Goal: Information Seeking & Learning: Learn about a topic

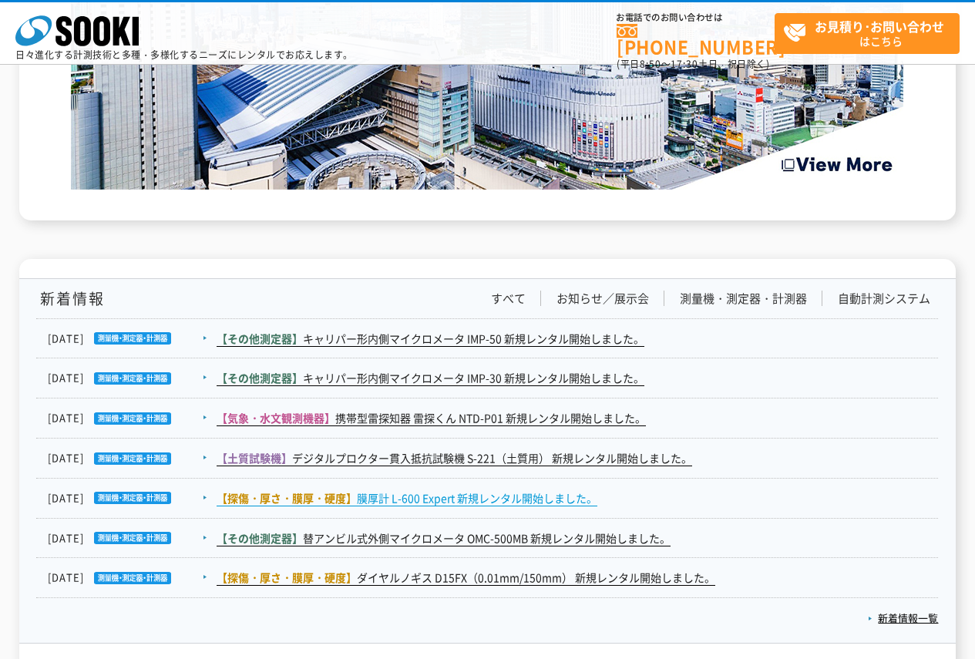
scroll to position [2384, 0]
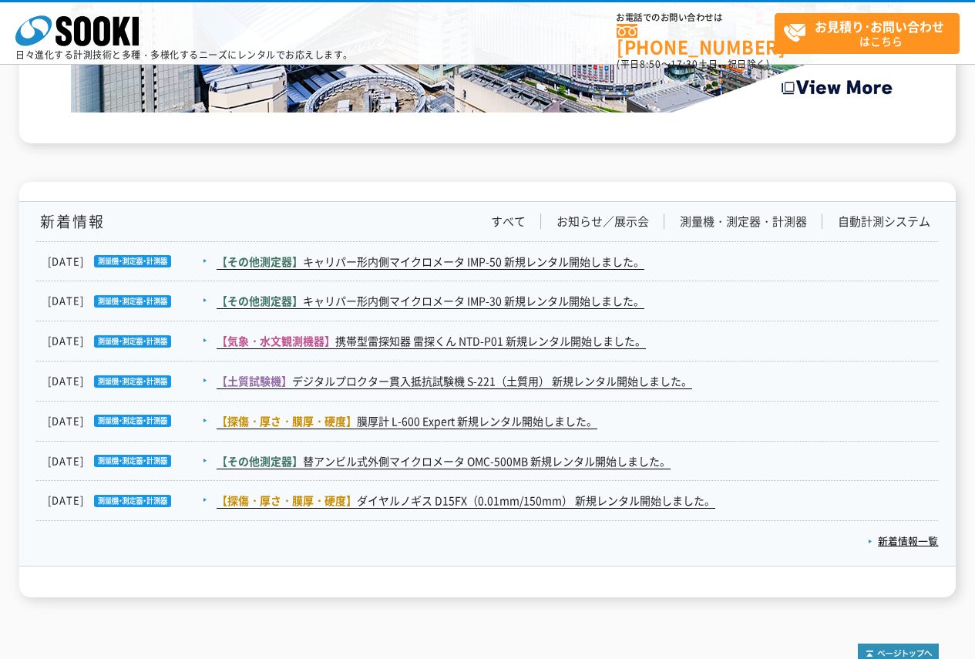
click at [597, 210] on div "新着情報 すべて お知らせ／展示会 測量機・測定器・計測器 自動計測システム [DATE] 【その他測定器】 キャリパー形内側マイクロメータ IMP-50 新…" at bounding box center [487, 384] width 902 height 364
drag, startPoint x: 595, startPoint y: 212, endPoint x: 591, endPoint y: 222, distance: 11.0
click at [595, 212] on div "新着情報 すべて お知らせ／展示会 測量機・測定器・計測器 自動計測システム [DATE] 【その他測定器】 キャリパー形内側マイクロメータ IMP-50 新…" at bounding box center [487, 384] width 902 height 364
click at [591, 222] on link "お知らせ／展示会" at bounding box center [603, 222] width 93 height 16
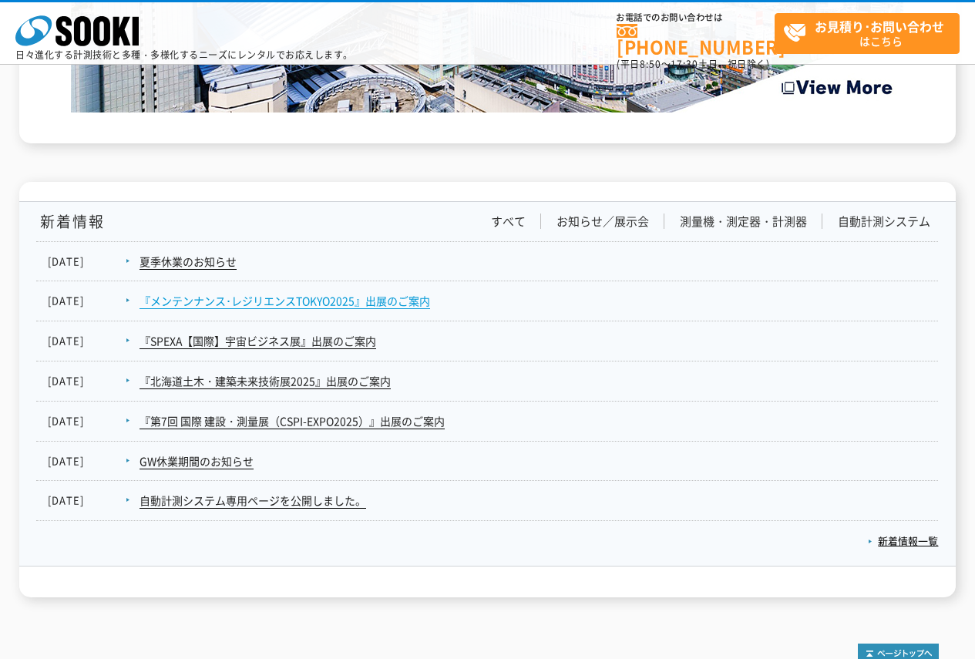
click at [258, 297] on link "『メンテンナンス･レジリエンスTOKYO2025』出展のご案内" at bounding box center [285, 301] width 291 height 16
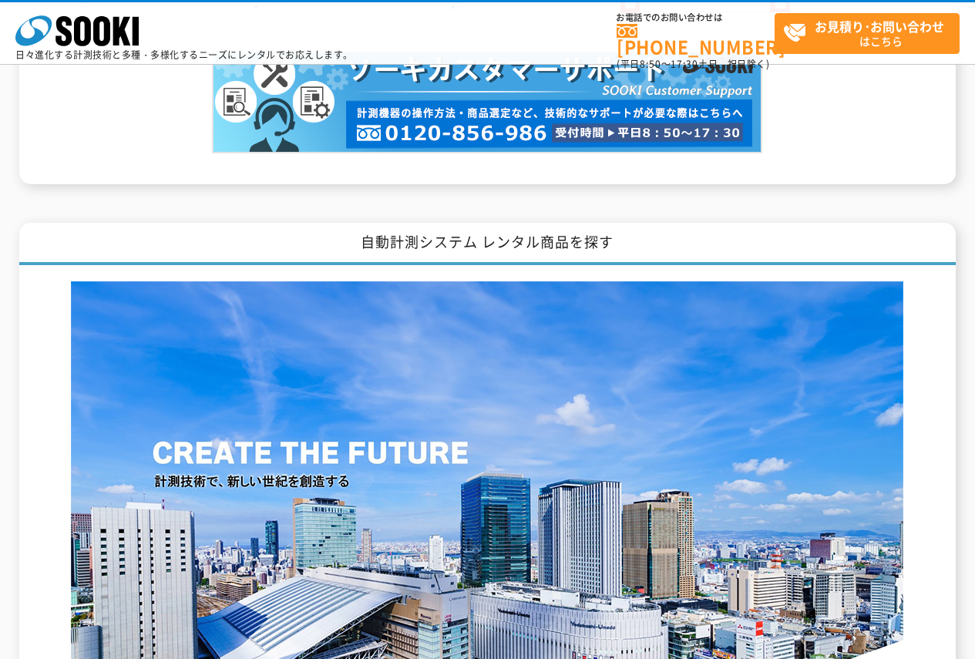
scroll to position [2159, 0]
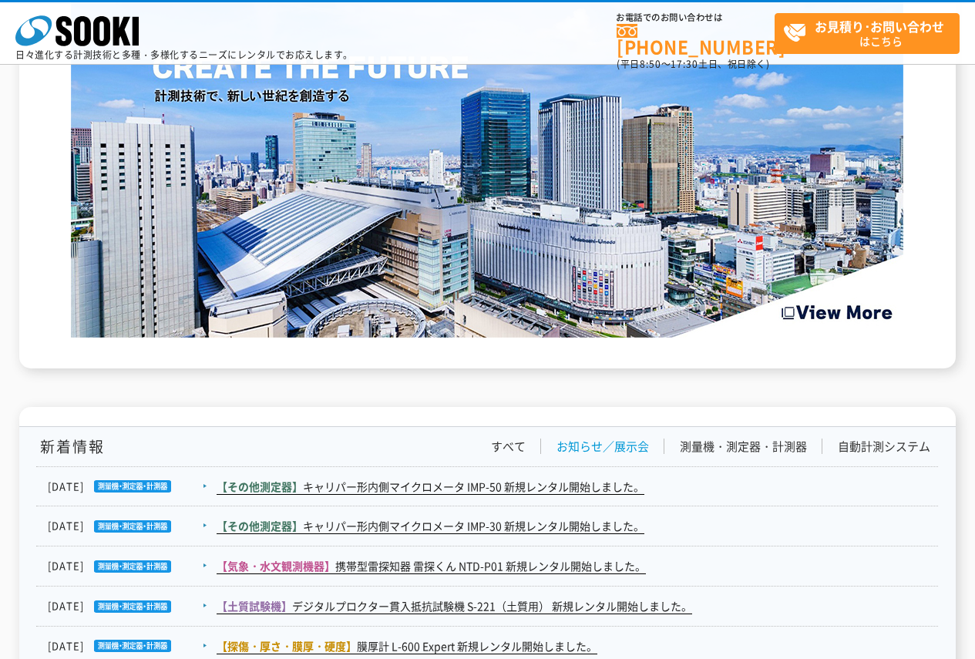
click at [588, 446] on link "お知らせ／展示会" at bounding box center [603, 447] width 93 height 16
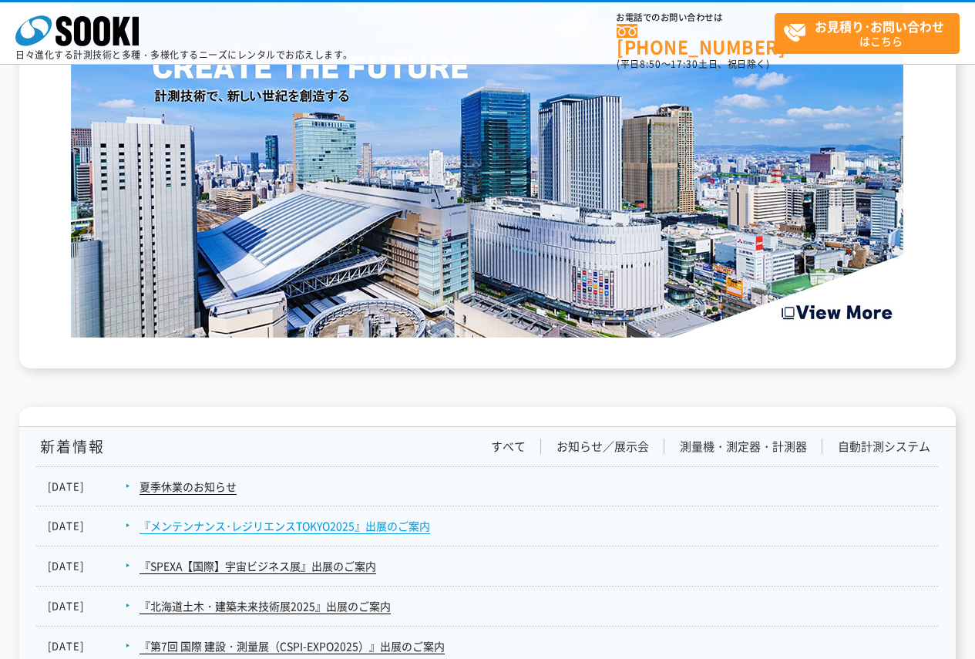
click at [376, 521] on link "『メンテンナンス･レジリエンスTOKYO2025』出展のご案内" at bounding box center [285, 526] width 291 height 16
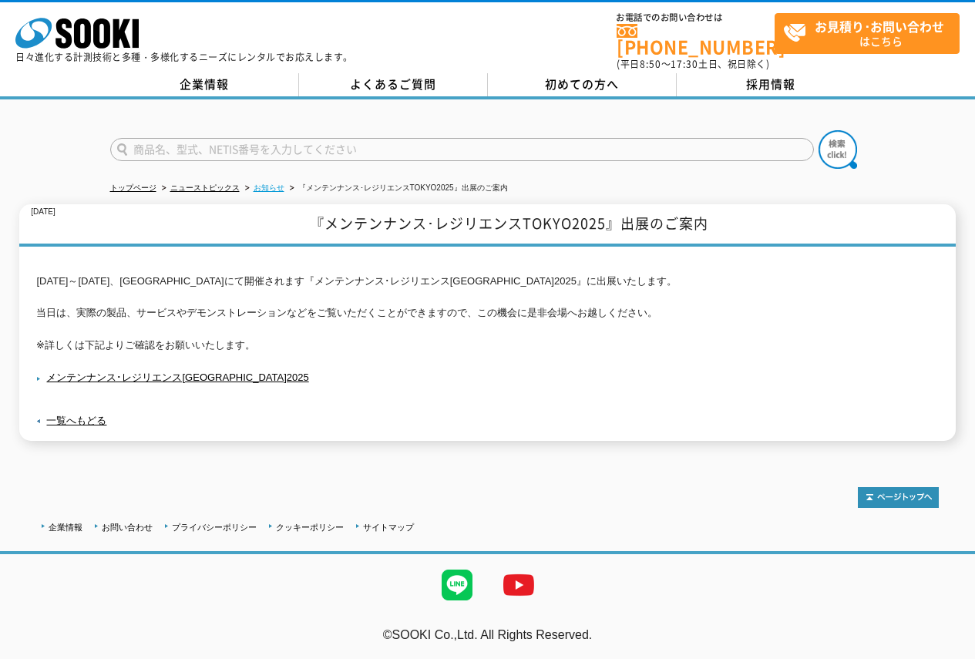
click at [262, 184] on link "お知らせ" at bounding box center [269, 188] width 31 height 8
